Goal: Information Seeking & Learning: Understand process/instructions

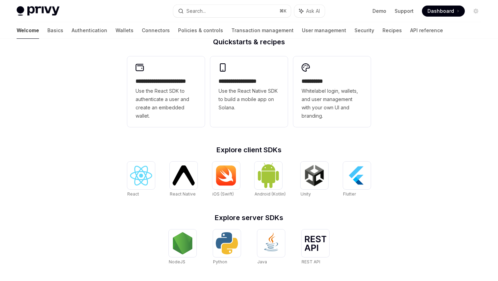
scroll to position [243, 0]
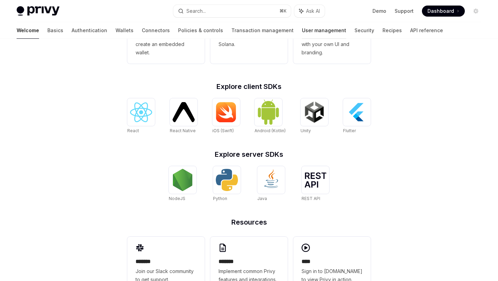
click at [302, 31] on link "User management" at bounding box center [324, 30] width 44 height 17
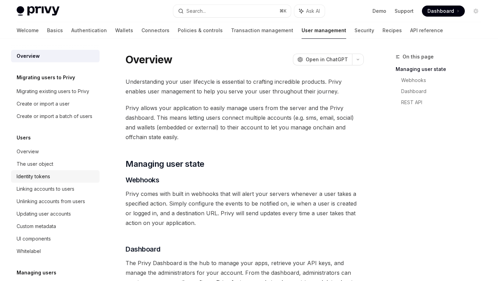
click at [45, 178] on div "Identity tokens" at bounding box center [34, 176] width 34 height 8
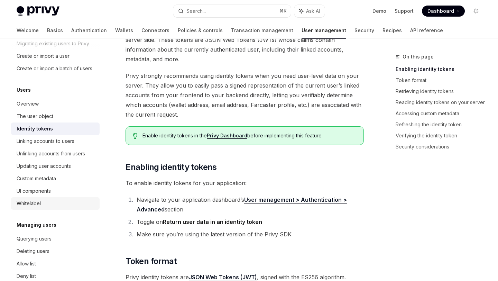
scroll to position [47, 0]
click at [51, 235] on div "Querying users" at bounding box center [34, 239] width 35 height 8
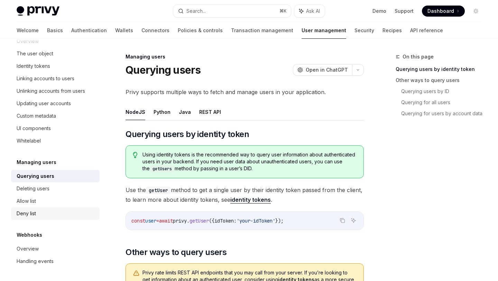
scroll to position [10, 0]
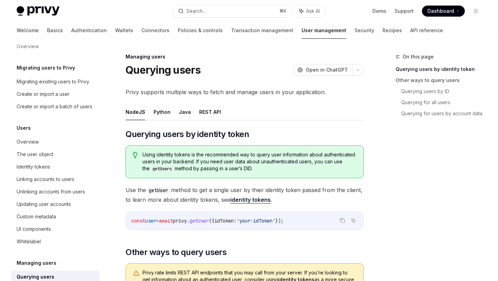
click at [252, 110] on ul "NodeJS Python Java REST API" at bounding box center [245, 112] width 238 height 17
click at [115, 28] on link "Wallets" at bounding box center [124, 30] width 18 height 17
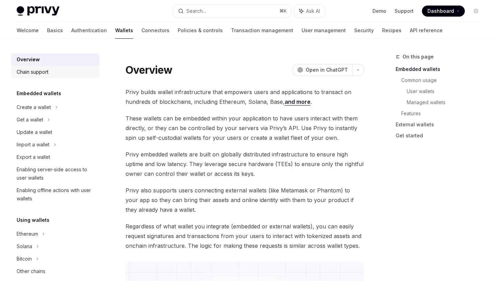
click at [62, 75] on div "Chain support" at bounding box center [56, 72] width 79 height 8
type textarea "*"
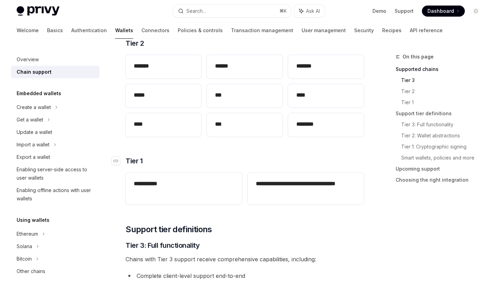
scroll to position [191, 0]
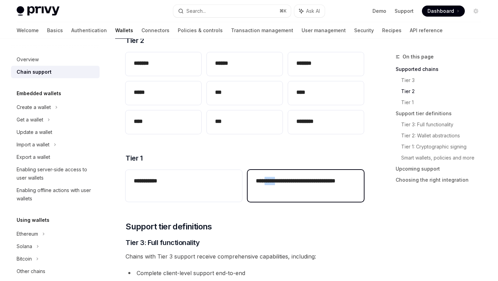
click at [274, 194] on div "**********" at bounding box center [306, 186] width 116 height 32
click at [292, 182] on h2 "**********" at bounding box center [306, 185] width 100 height 17
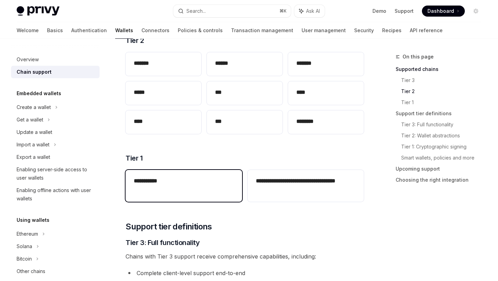
click at [215, 177] on h2 "**********" at bounding box center [184, 181] width 100 height 8
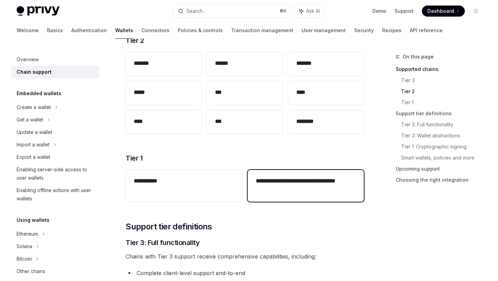
click at [273, 180] on h2 "**********" at bounding box center [306, 185] width 100 height 17
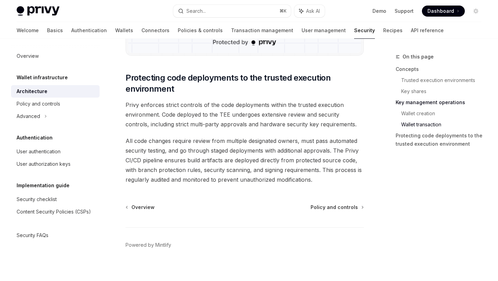
scroll to position [1456, 0]
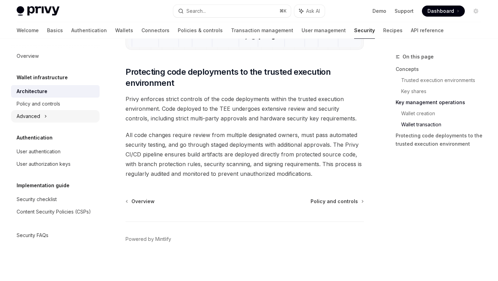
click at [50, 117] on div "Advanced" at bounding box center [55, 116] width 89 height 12
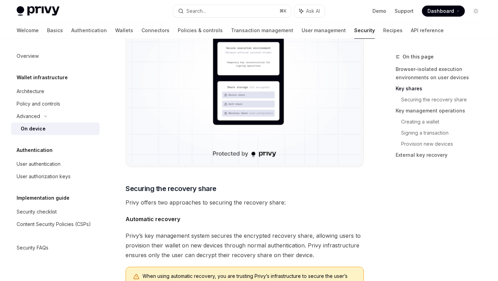
scroll to position [888, 0]
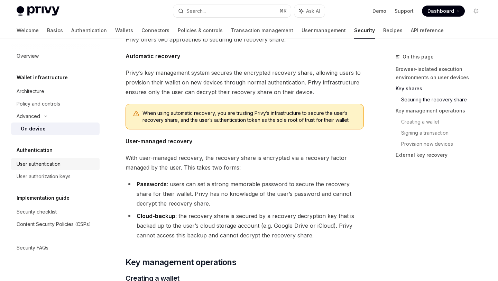
click at [40, 163] on div "User authentication" at bounding box center [39, 164] width 44 height 8
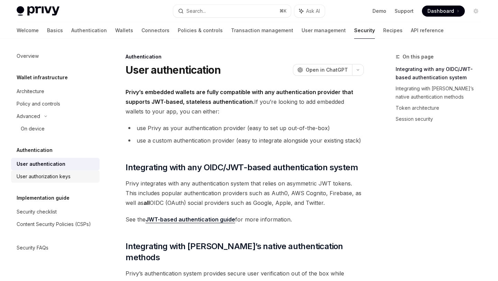
click at [43, 175] on div "User authorization keys" at bounding box center [44, 176] width 54 height 8
type textarea "*"
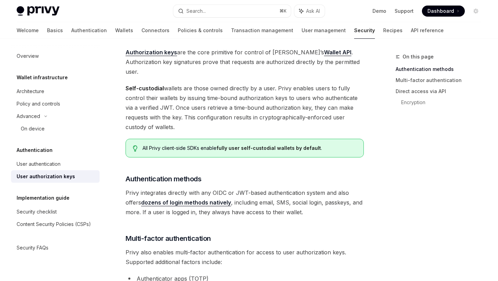
scroll to position [58, 0]
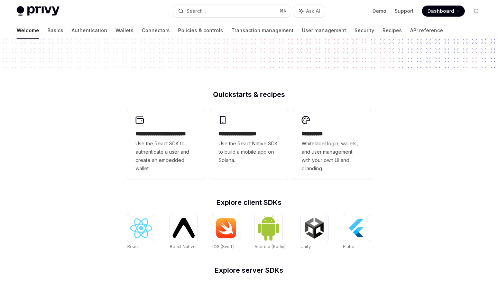
scroll to position [69, 0]
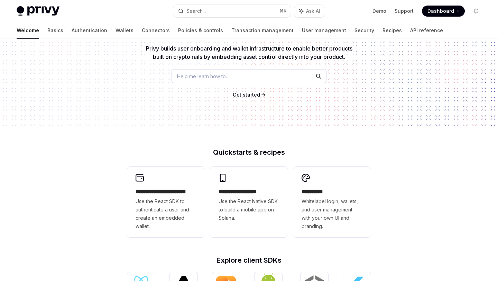
click at [251, 70] on div "Help me learn how to…" at bounding box center [249, 76] width 156 height 14
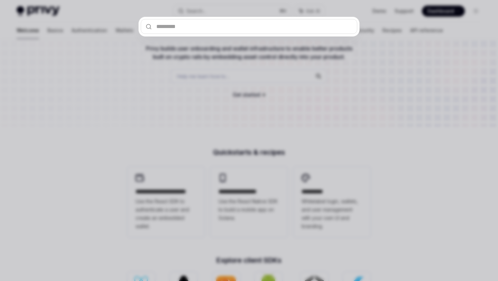
type input "********"
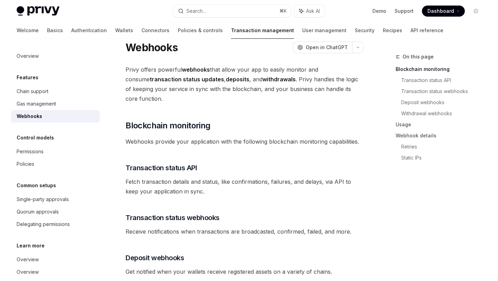
scroll to position [28, 0]
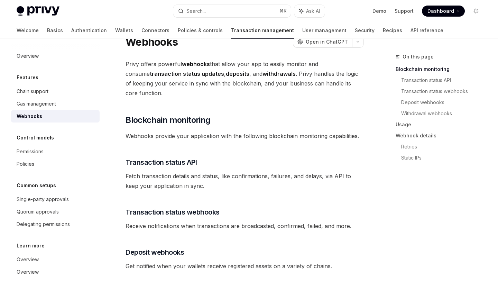
click at [211, 171] on span "Fetch transaction details and status, like confirmations, failures, and delays,…" at bounding box center [245, 180] width 238 height 19
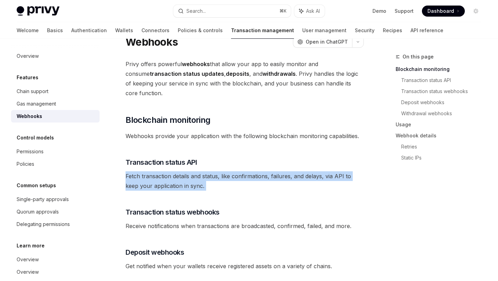
click at [211, 171] on span "Fetch transaction details and status, like confirmations, failures, and delays,…" at bounding box center [245, 180] width 238 height 19
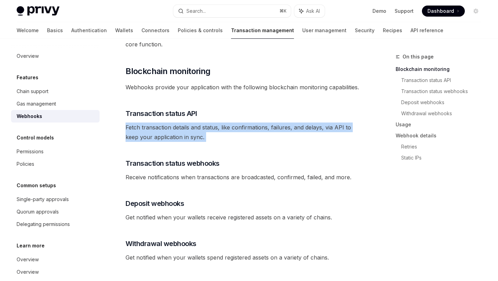
scroll to position [77, 0]
click at [211, 172] on span "Receive notifications when transactions are broadcasted, confirmed, failed, and…" at bounding box center [245, 177] width 238 height 10
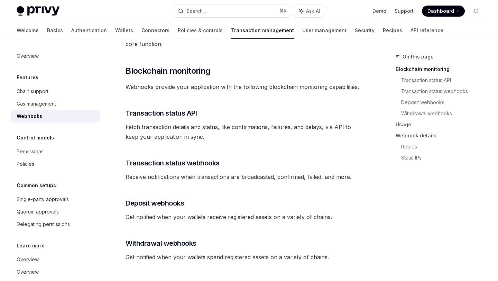
click at [211, 172] on span "Receive notifications when transactions are broadcasted, confirmed, failed, and…" at bounding box center [245, 177] width 238 height 10
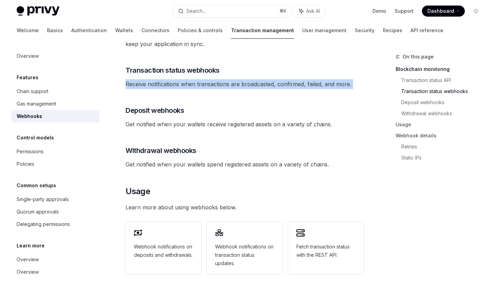
scroll to position [267, 0]
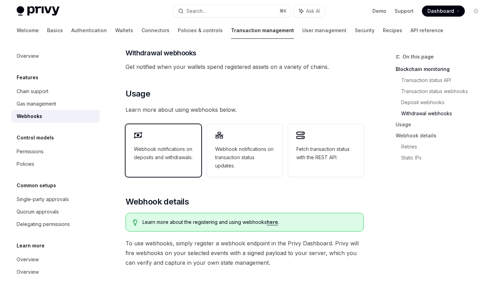
click at [164, 154] on span "Webhook notifications on deposits and withdrawals." at bounding box center [163, 153] width 59 height 17
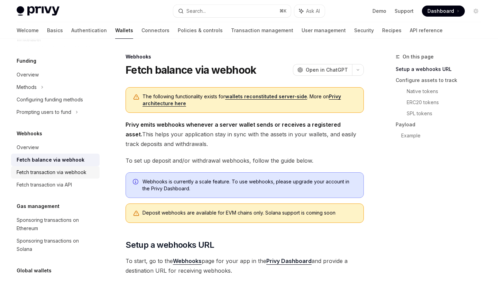
click at [51, 177] on link "Fetch transaction via webhook" at bounding box center [55, 172] width 89 height 12
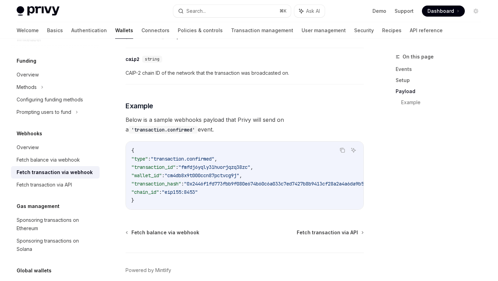
scroll to position [768, 0]
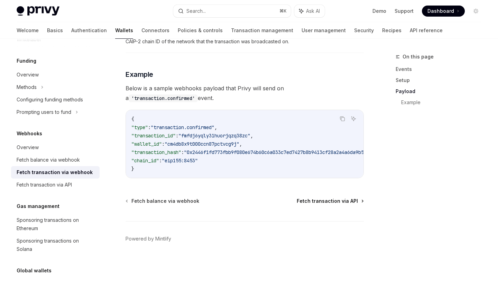
click at [330, 201] on span "Fetch transaction via API" at bounding box center [327, 200] width 61 height 7
type textarea "*"
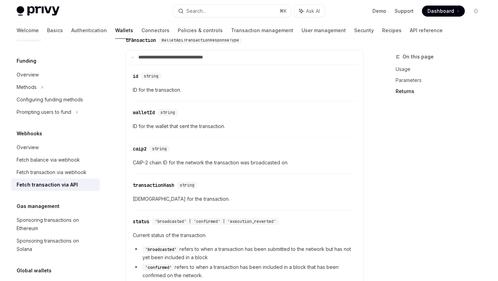
scroll to position [514, 0]
